Goal: Ask a question

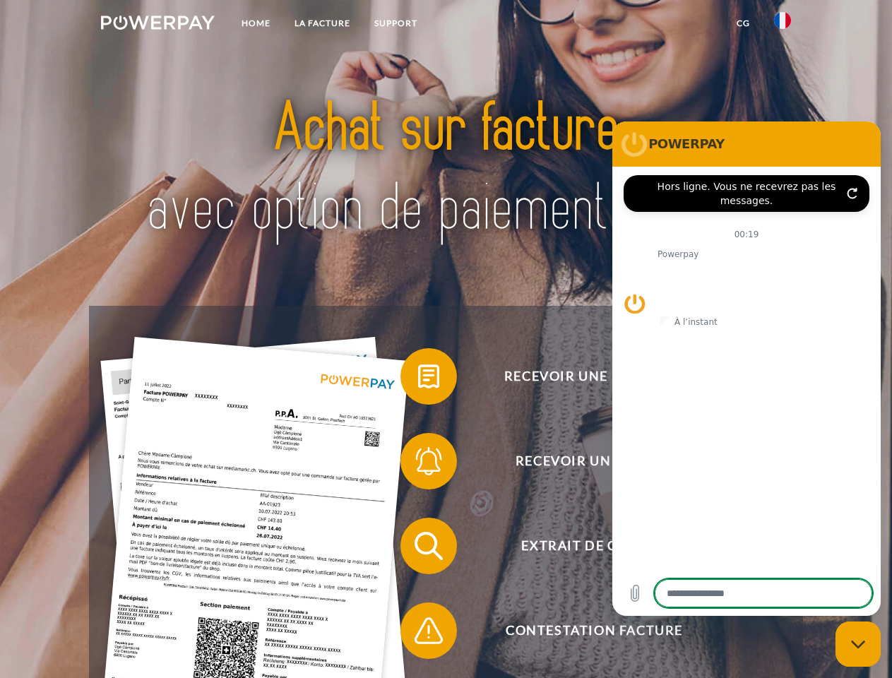
click at [158, 25] on img at bounding box center [158, 23] width 114 height 14
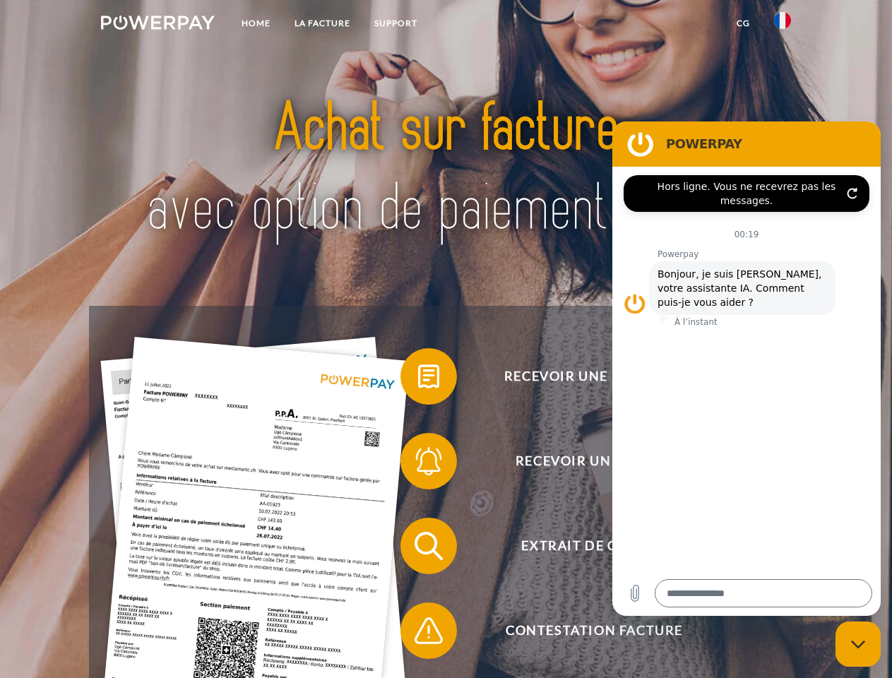
click at [783, 25] on img at bounding box center [782, 20] width 17 height 17
click at [743, 23] on link "CG" at bounding box center [743, 23] width 37 height 25
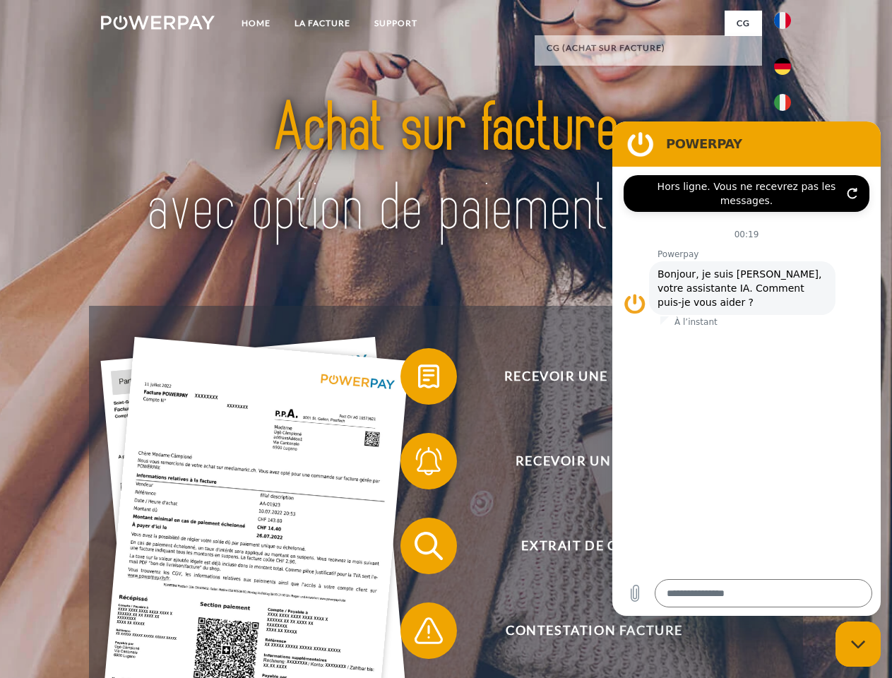
click at [418, 379] on span at bounding box center [407, 376] width 71 height 71
click at [418, 464] on span at bounding box center [407, 461] width 71 height 71
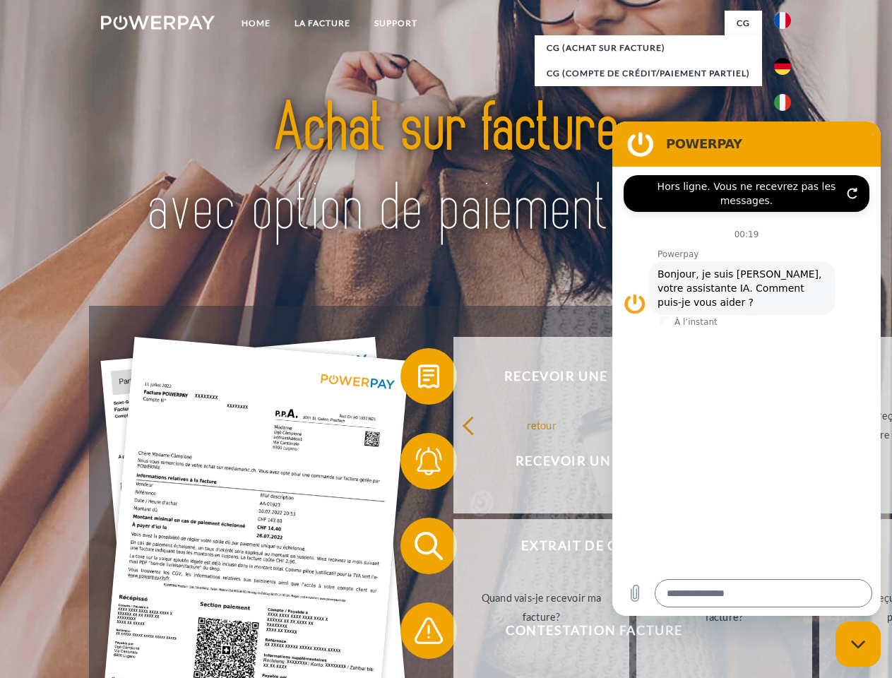
click at [637, 549] on link "Jusqu'à quand dois-je payer ma facture?" at bounding box center [725, 607] width 176 height 177
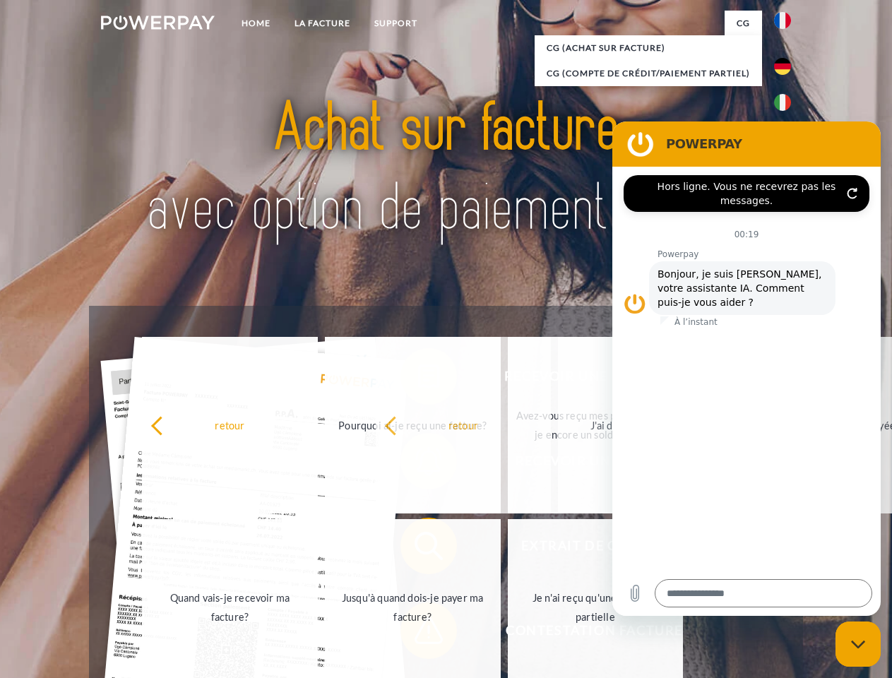
click at [418, 634] on span at bounding box center [407, 631] width 71 height 71
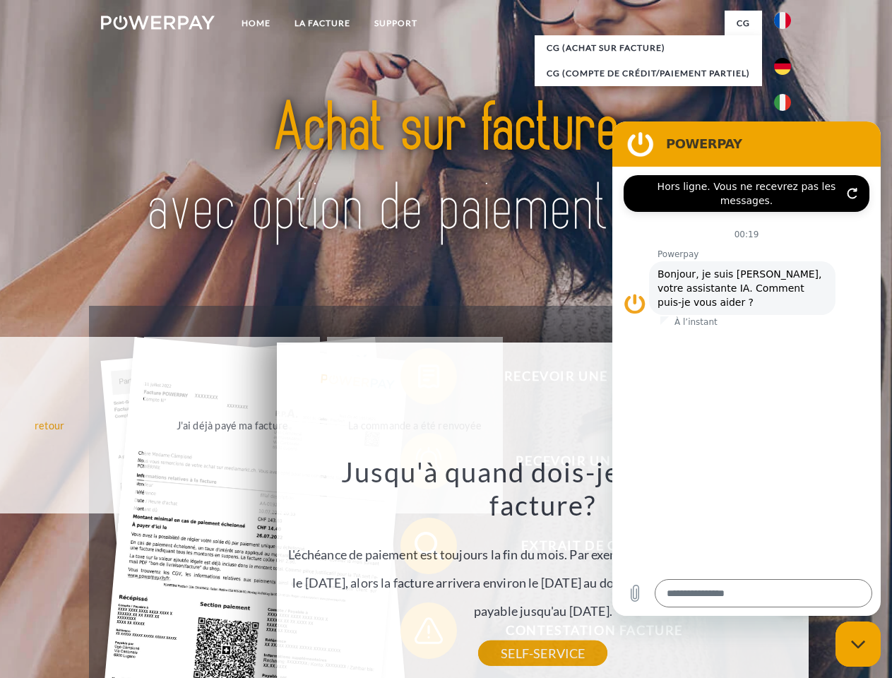
click at [859, 644] on icon "Fermer la fenêtre de messagerie" at bounding box center [858, 644] width 15 height 9
type textarea "*"
